Goal: Complete application form

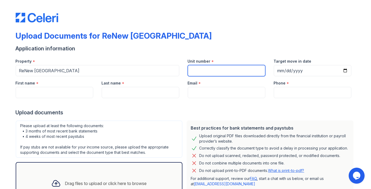
click at [212, 70] on input "Unit number" at bounding box center [227, 70] width 78 height 11
type input "307"
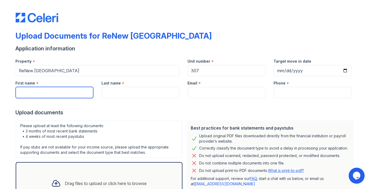
click at [35, 93] on input "First name" at bounding box center [55, 92] width 78 height 11
type input "[PERSON_NAME]"
type input "[EMAIL_ADDRESS][DOMAIN_NAME]"
type input "5136083441"
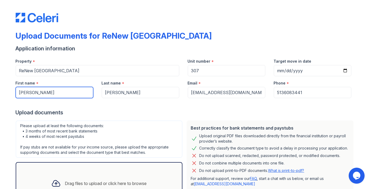
scroll to position [48, 0]
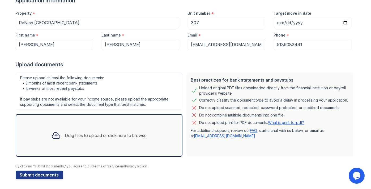
click at [113, 132] on div "Drag files to upload or click here to browse" at bounding box center [106, 135] width 82 height 6
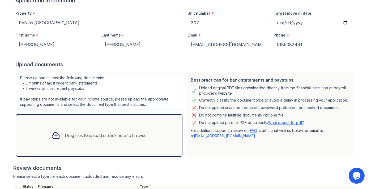
scroll to position [119, 0]
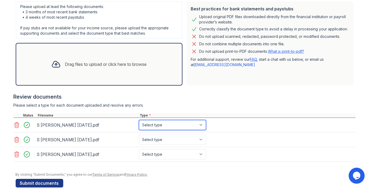
click at [200, 122] on select "Select type Paystub Bank Statement Offer Letter Tax Documents Benefit Award Let…" at bounding box center [172, 125] width 67 height 10
select select "bank_statement"
click at [139, 120] on select "Select type Paystub Bank Statement Offer Letter Tax Documents Benefit Award Let…" at bounding box center [172, 125] width 67 height 10
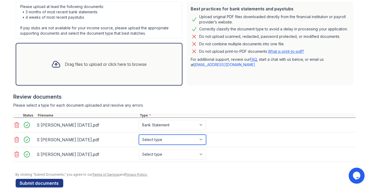
click at [198, 138] on select "Select type Paystub Bank Statement Offer Letter Tax Documents Benefit Award Let…" at bounding box center [172, 139] width 67 height 10
select select "bank_statement"
click at [139, 134] on select "Select type Paystub Bank Statement Offer Letter Tax Documents Benefit Award Let…" at bounding box center [172, 139] width 67 height 10
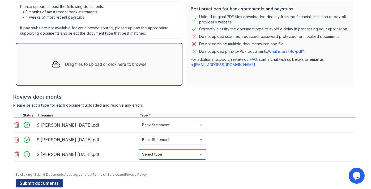
click at [202, 152] on select "Select type Paystub Bank Statement Offer Letter Tax Documents Benefit Award Let…" at bounding box center [172, 154] width 67 height 10
select select "bank_statement"
click at [139, 149] on select "Select type Paystub Bank Statement Offer Letter Tax Documents Benefit Award Let…" at bounding box center [172, 154] width 67 height 10
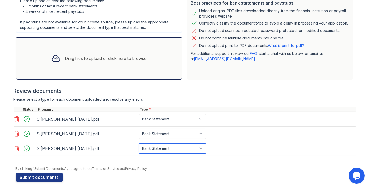
scroll to position [126, 0]
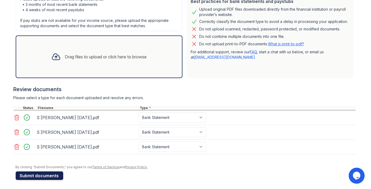
click at [40, 171] on button "Submit documents" at bounding box center [40, 175] width 48 height 9
